Goal: Information Seeking & Learning: Find specific fact

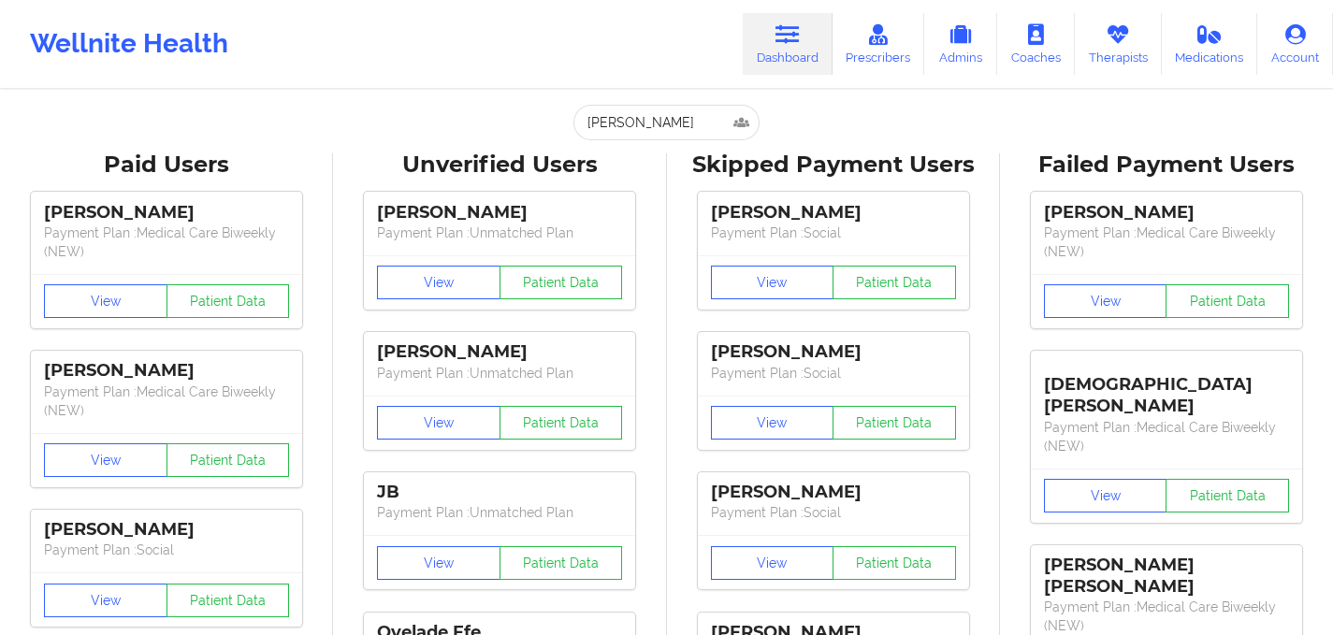
click at [480, 116] on div "[PERSON_NAME] Paid Unverified Skipped Failed" at bounding box center [667, 123] width 374 height 36
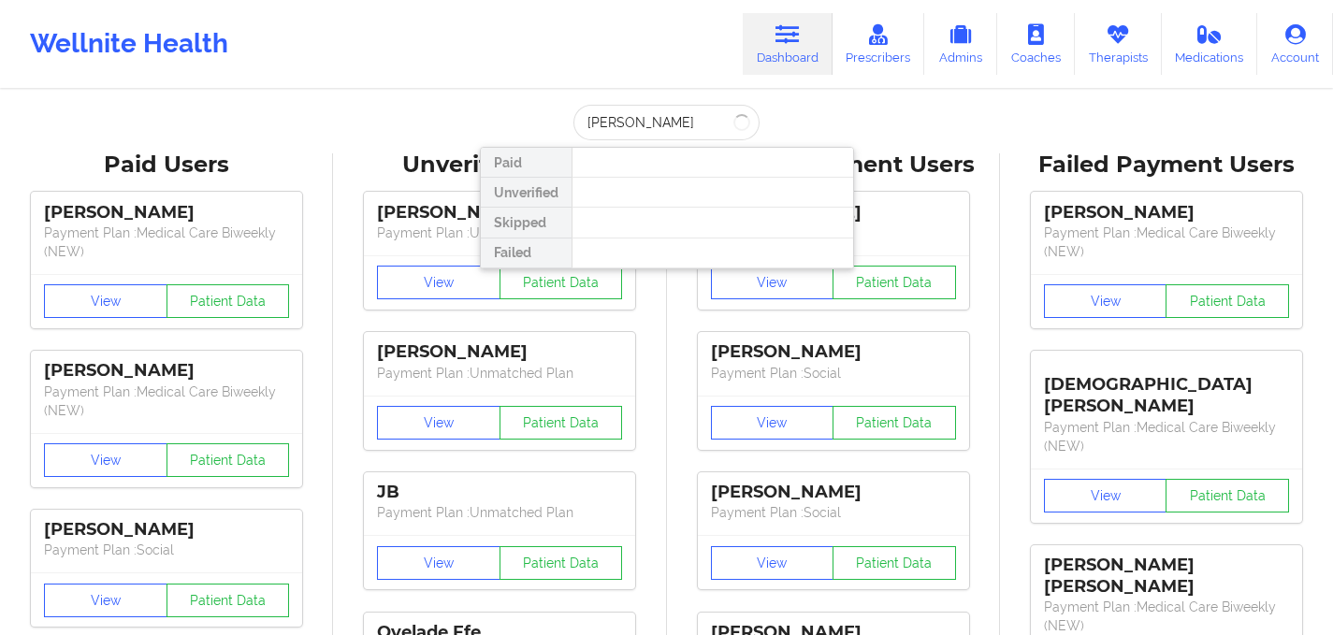
type input "[PERSON_NAME]"
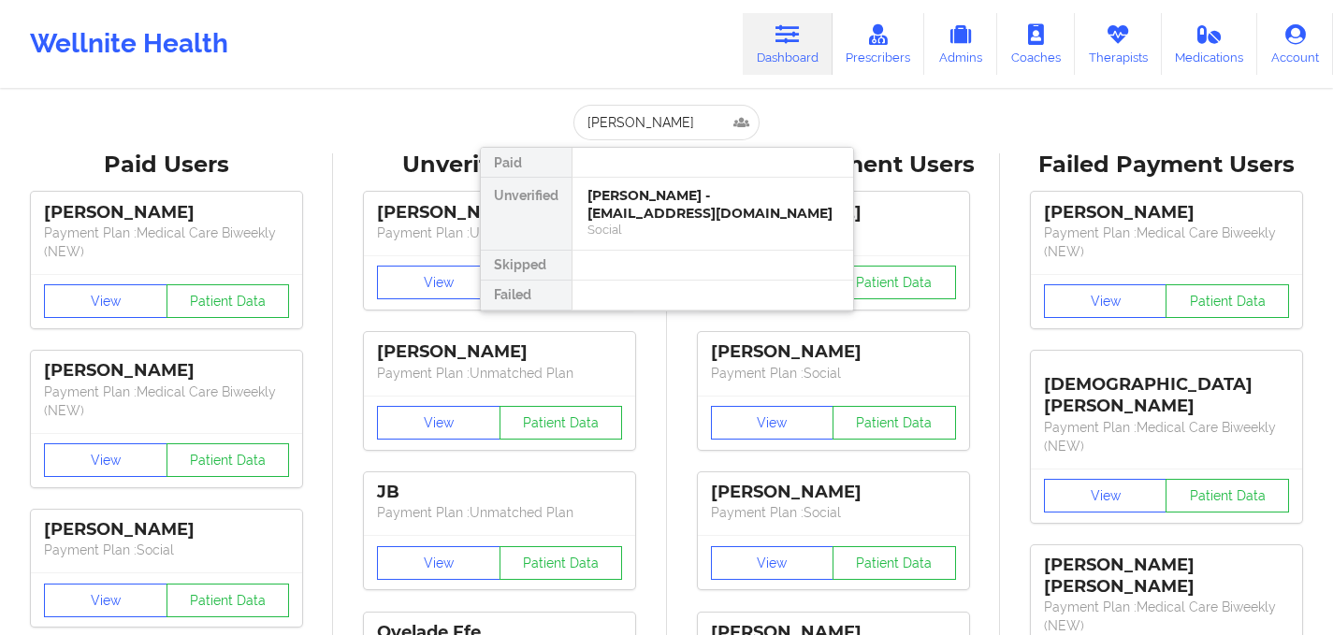
click at [686, 185] on div "[PERSON_NAME] - [EMAIL_ADDRESS][DOMAIN_NAME] Social" at bounding box center [713, 214] width 281 height 72
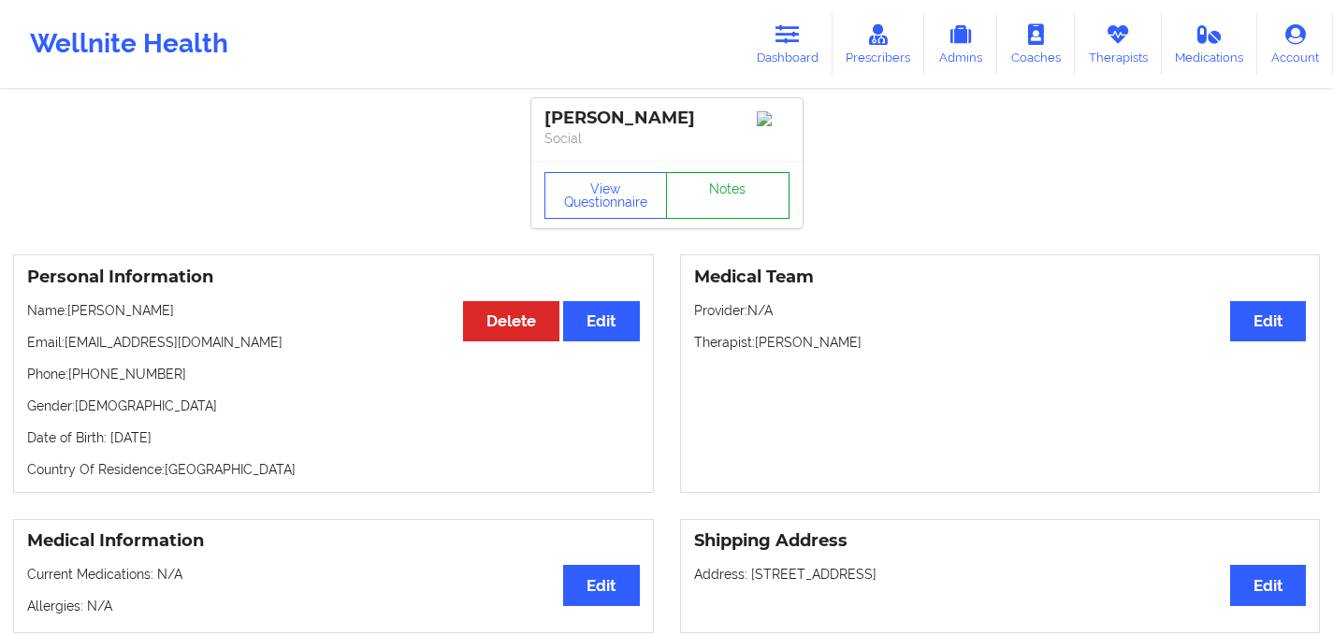
click at [730, 193] on link "Notes" at bounding box center [728, 195] width 124 height 47
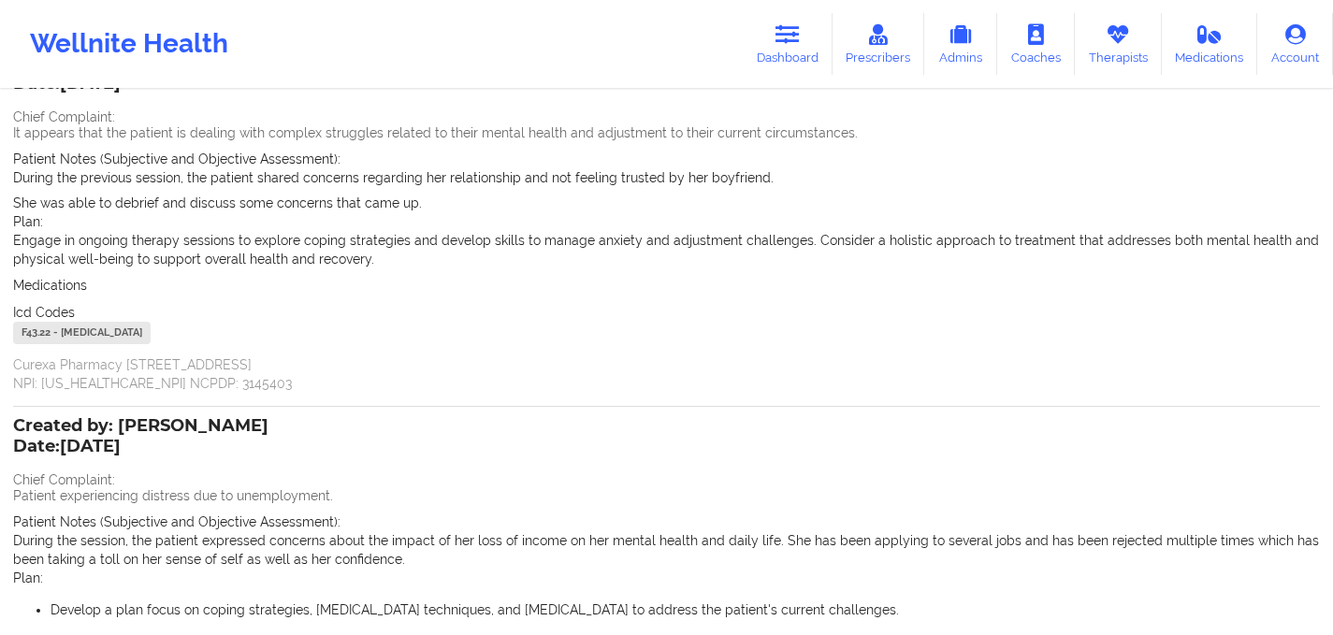
scroll to position [452, 0]
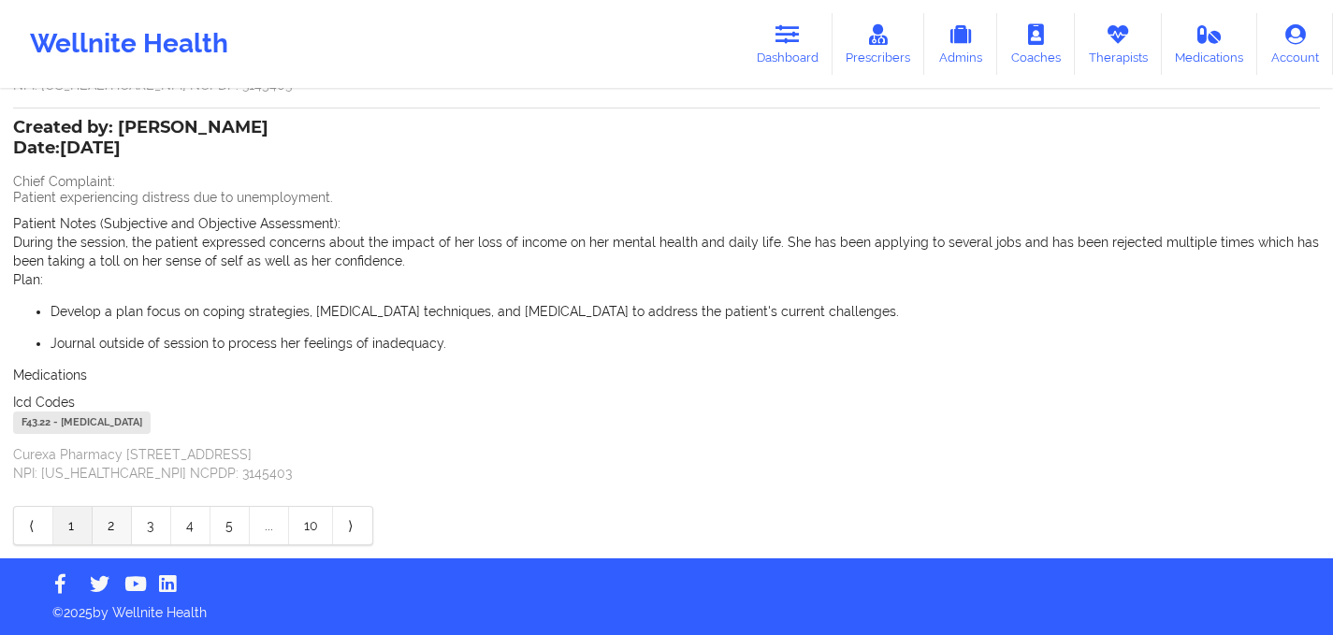
click at [114, 523] on link "2" at bounding box center [112, 525] width 39 height 37
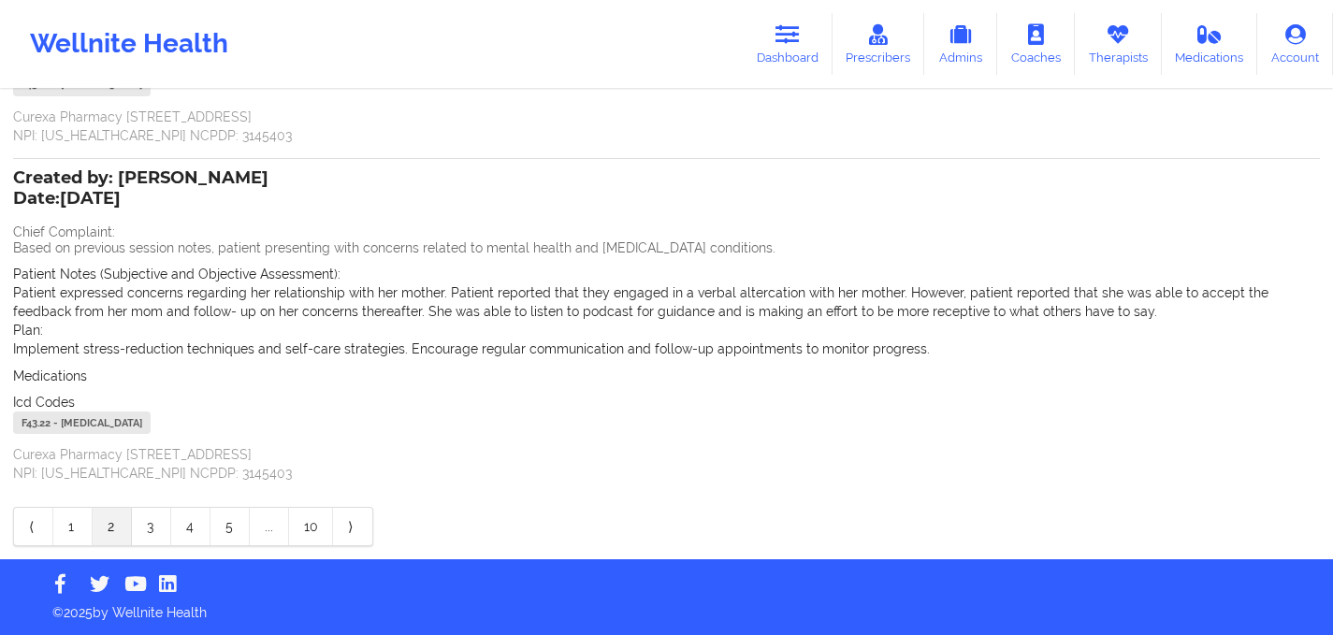
scroll to position [395, 0]
click at [148, 531] on link "3" at bounding box center [151, 526] width 39 height 37
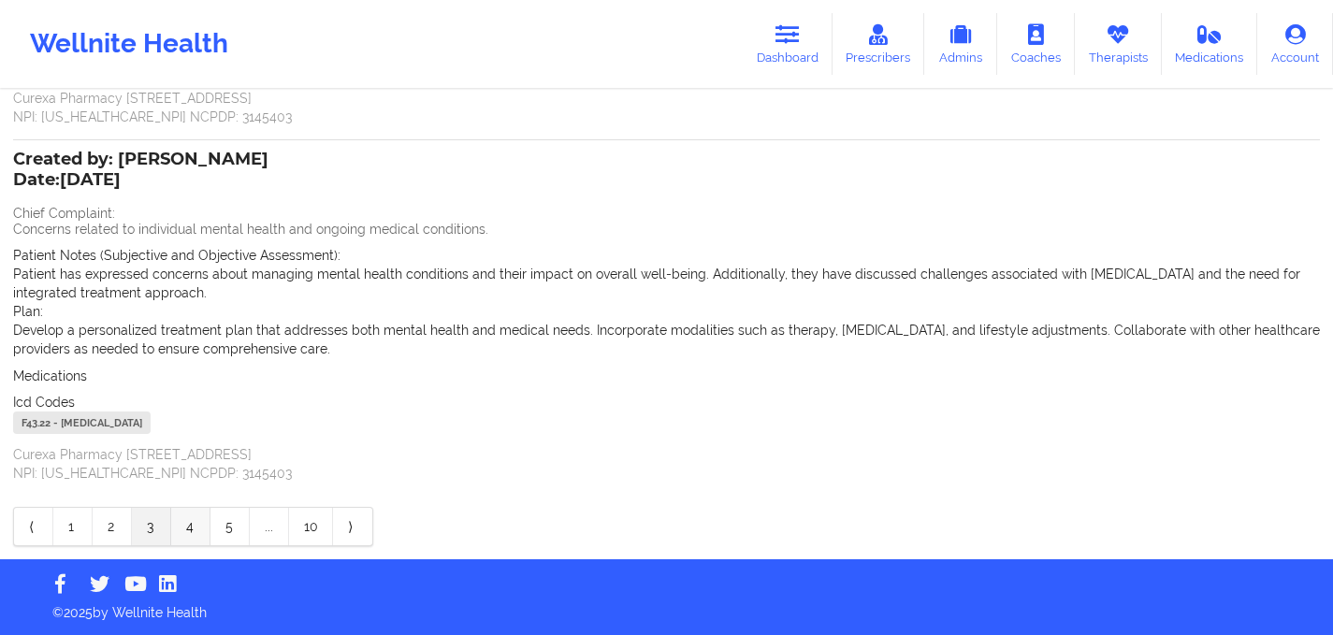
click at [194, 528] on link "4" at bounding box center [190, 526] width 39 height 37
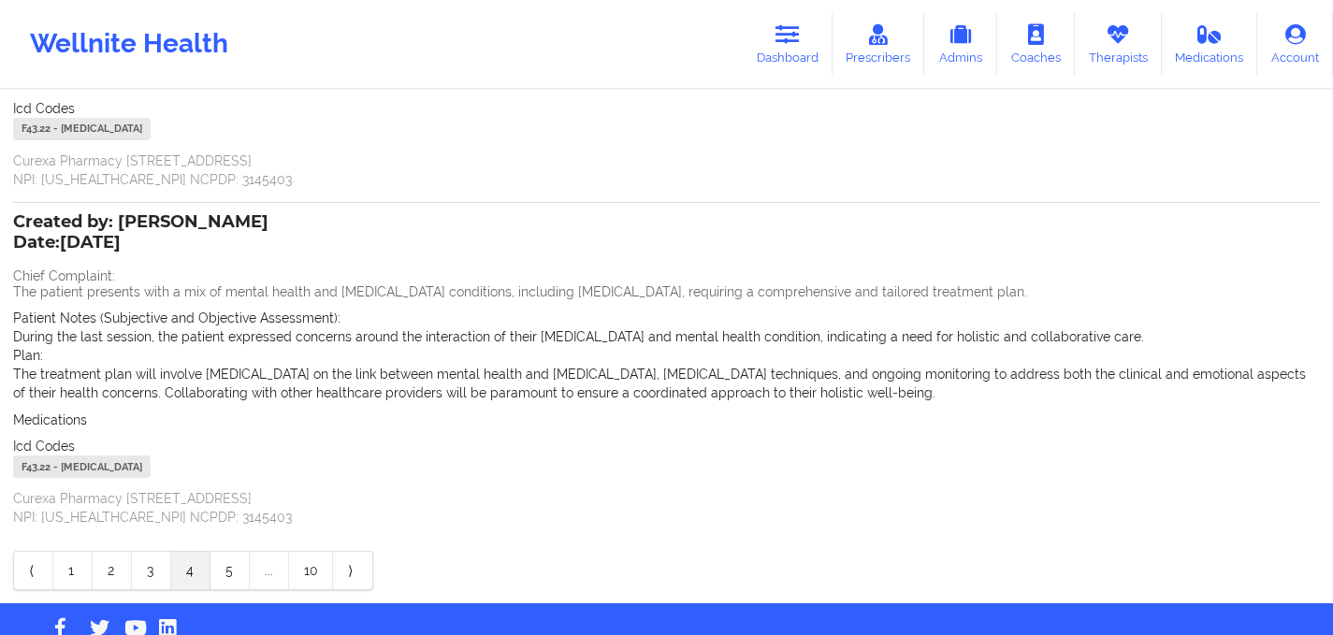
scroll to position [604, 0]
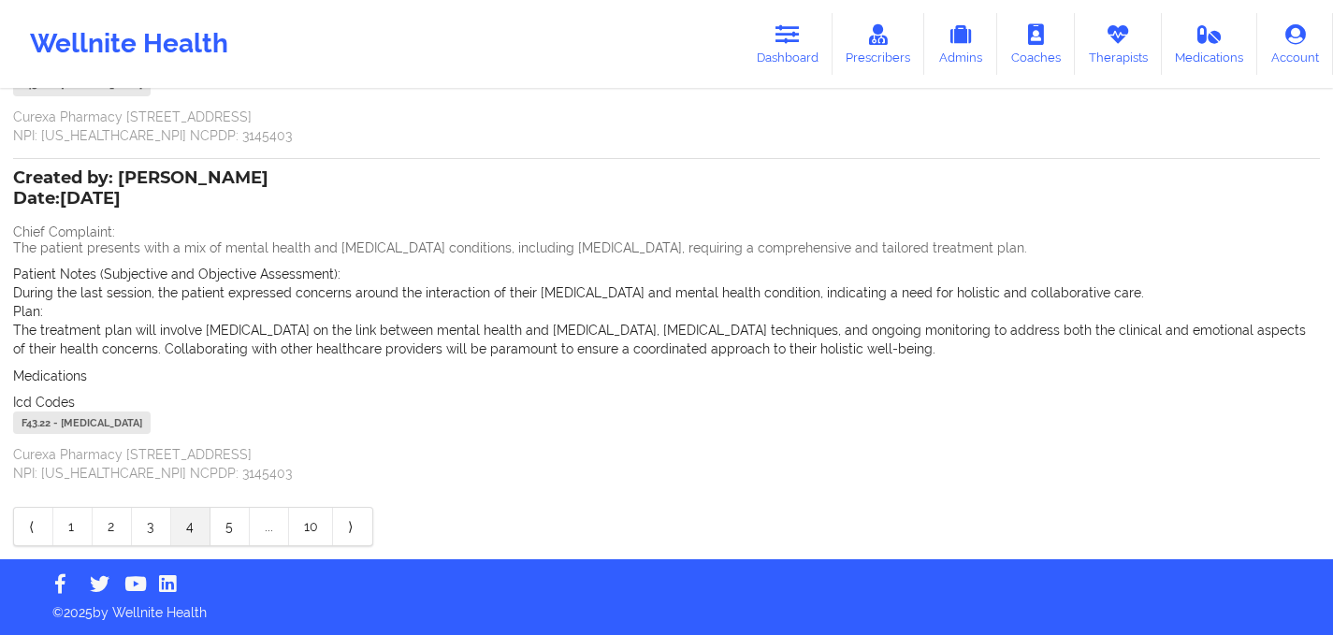
click at [199, 531] on link "4" at bounding box center [190, 526] width 39 height 37
click at [196, 530] on link "4" at bounding box center [190, 526] width 39 height 37
click at [151, 529] on link "3" at bounding box center [151, 526] width 39 height 37
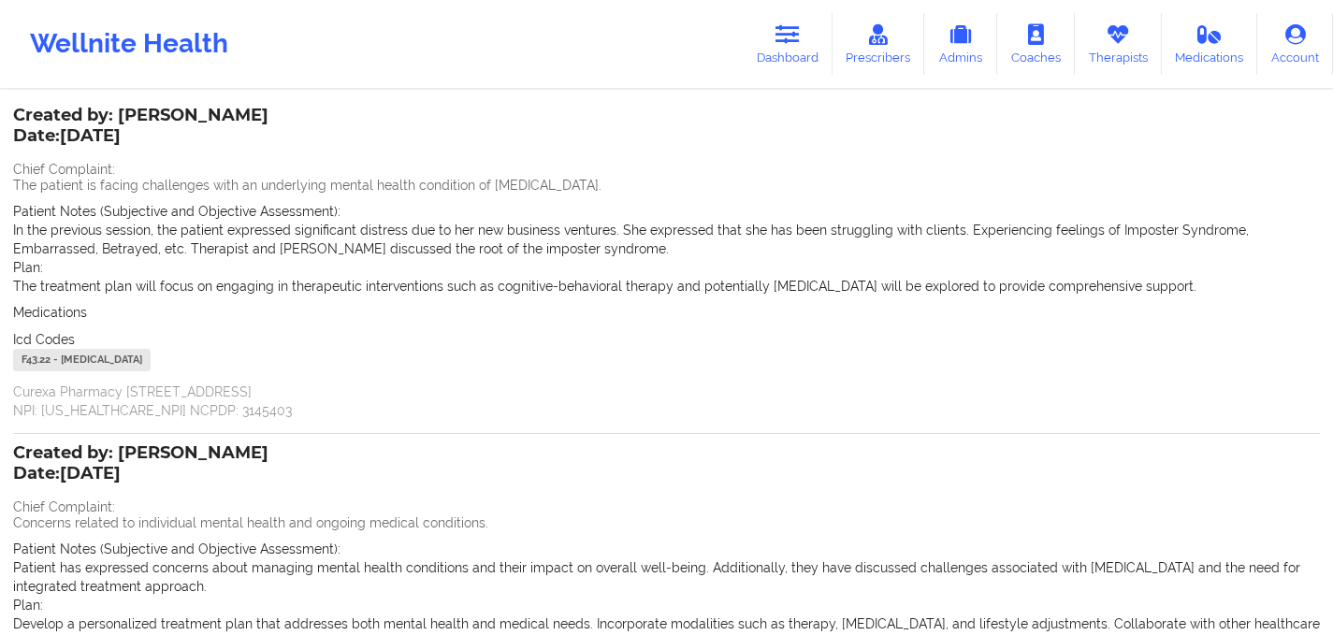
scroll to position [395, 0]
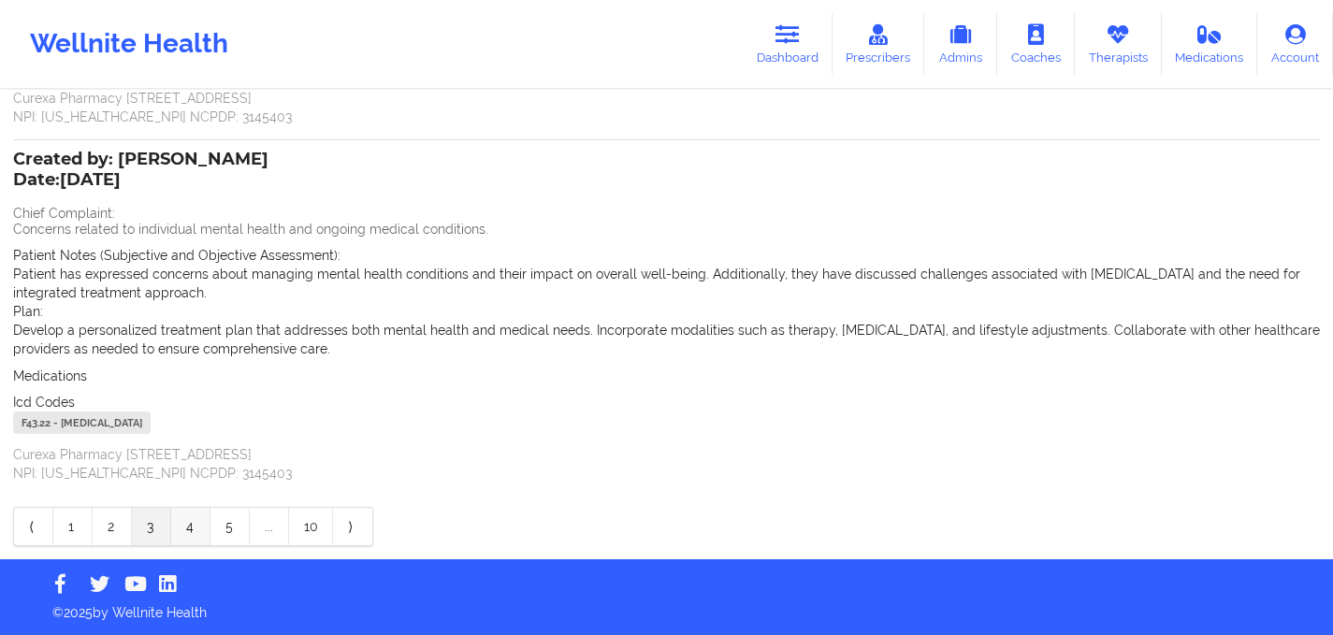
click at [183, 535] on link "4" at bounding box center [190, 526] width 39 height 37
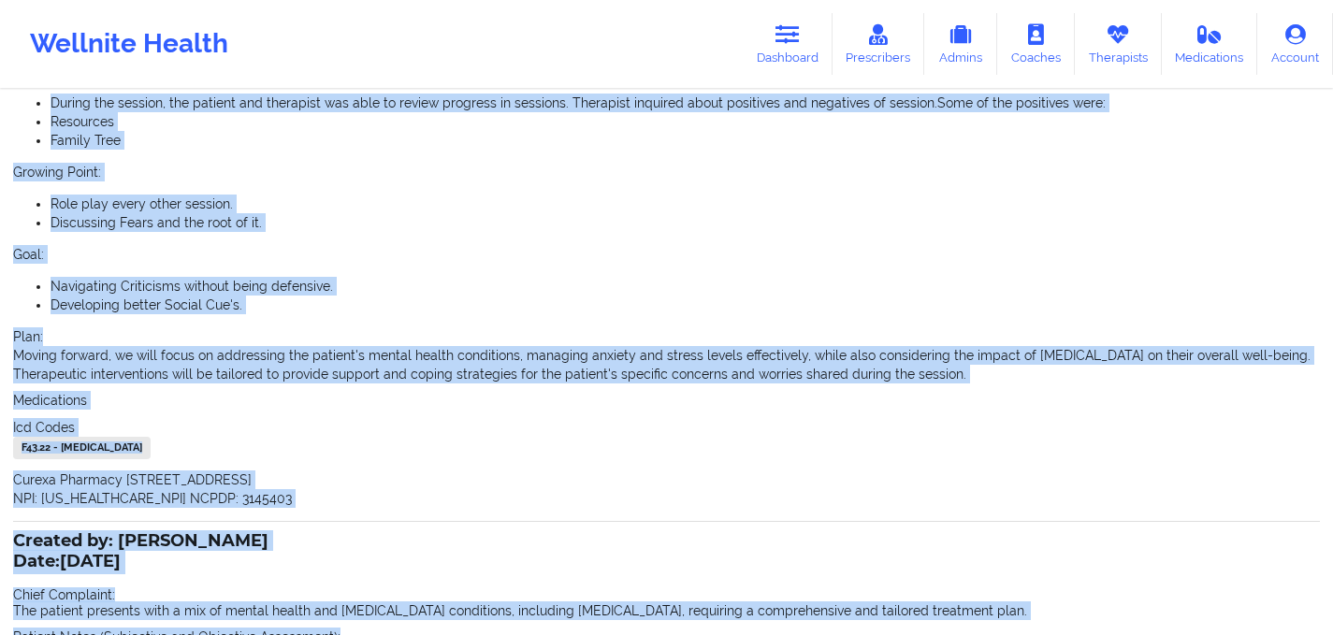
scroll to position [604, 0]
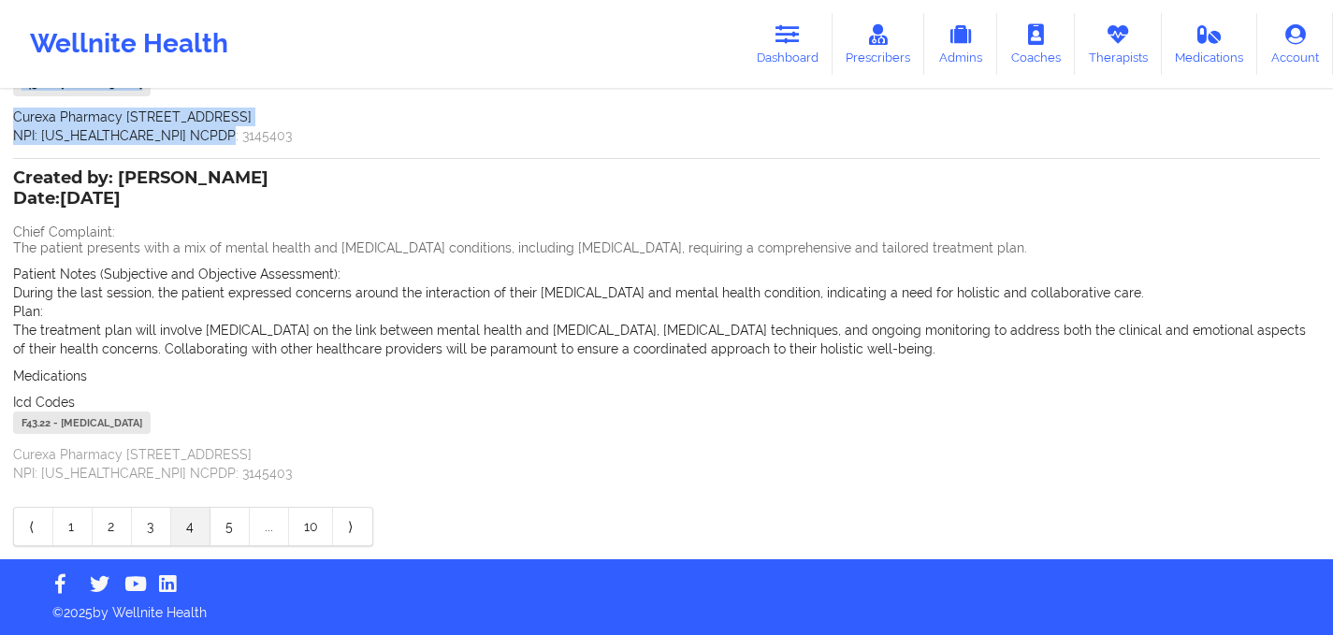
drag, startPoint x: 12, startPoint y: 267, endPoint x: 313, endPoint y: 130, distance: 330.0
copy div "Chief Complaint: The patient is experiencing challenges related to their mental…"
click at [165, 531] on link "3" at bounding box center [151, 526] width 39 height 37
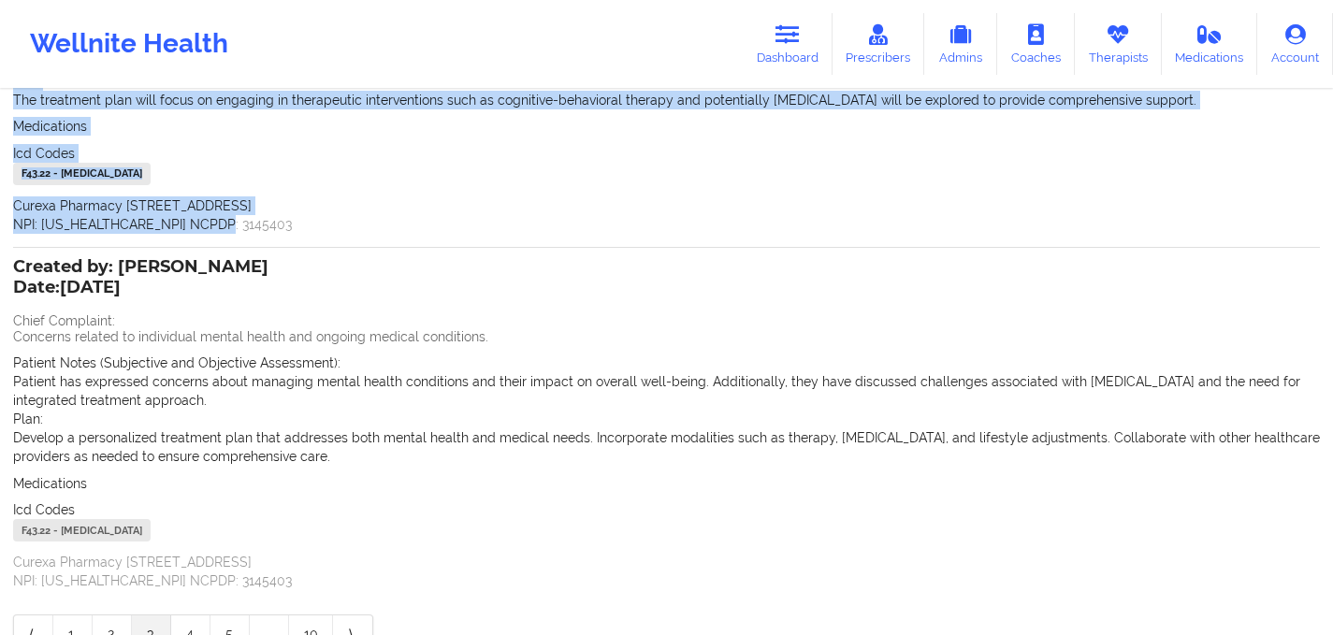
scroll to position [395, 0]
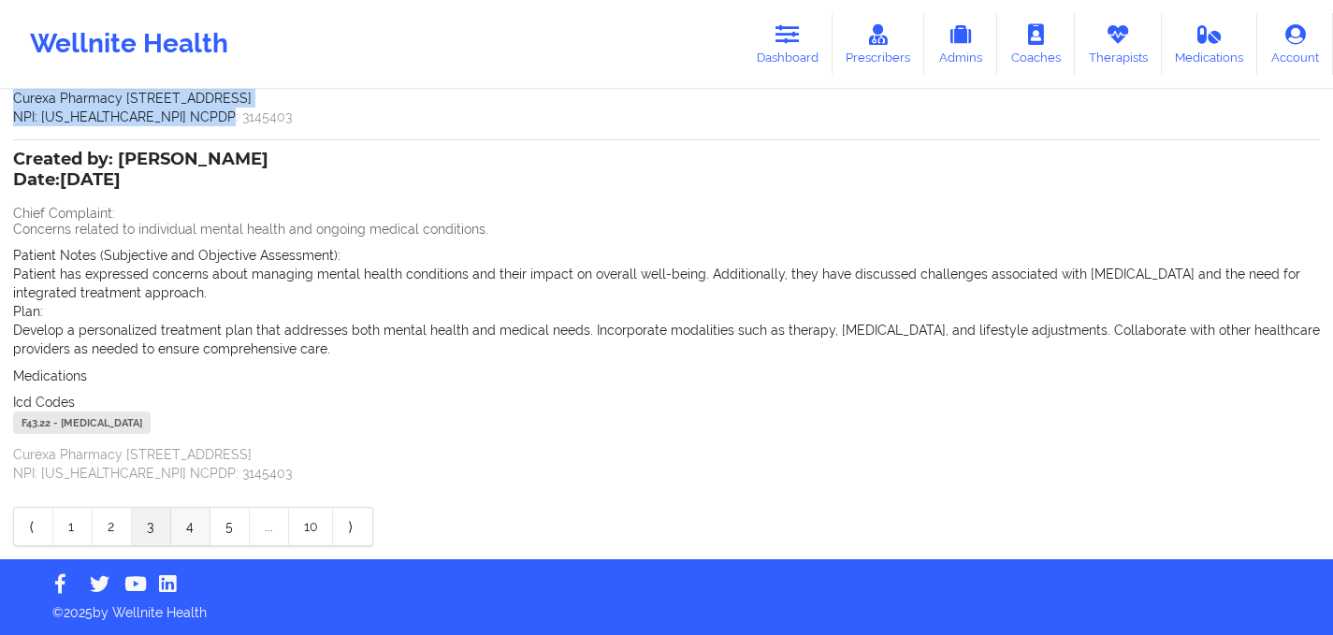
click at [196, 526] on link "4" at bounding box center [190, 526] width 39 height 37
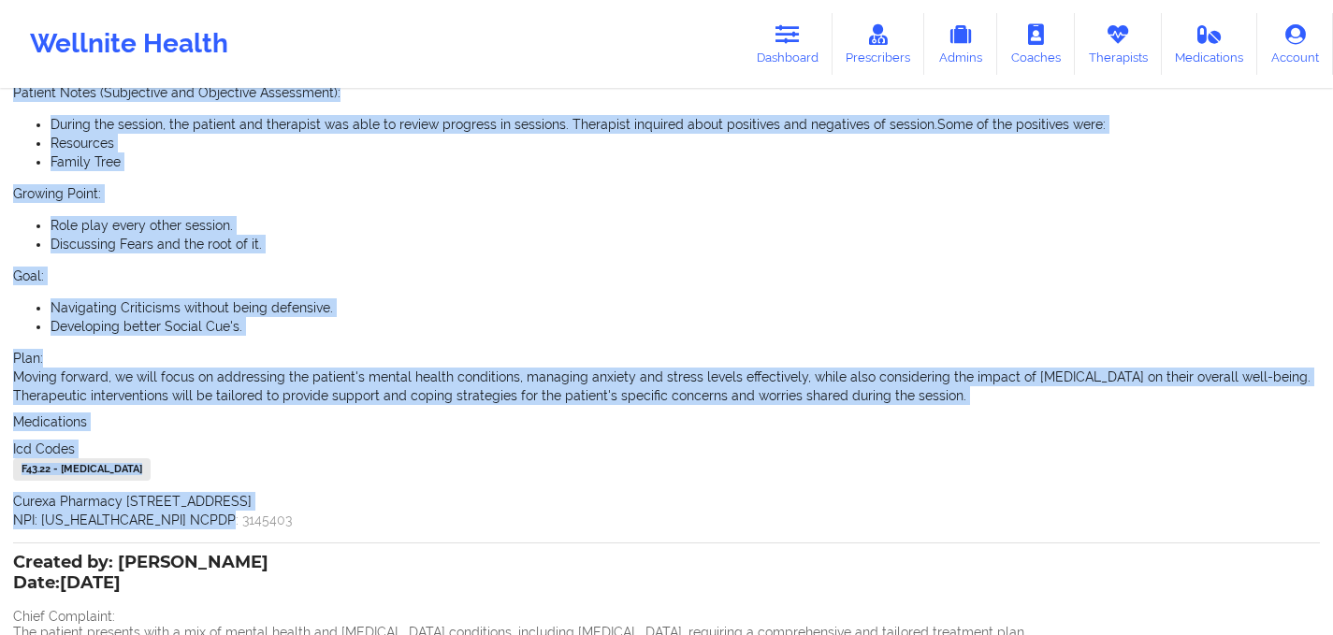
scroll to position [525, 0]
